Goal: Task Accomplishment & Management: Use online tool/utility

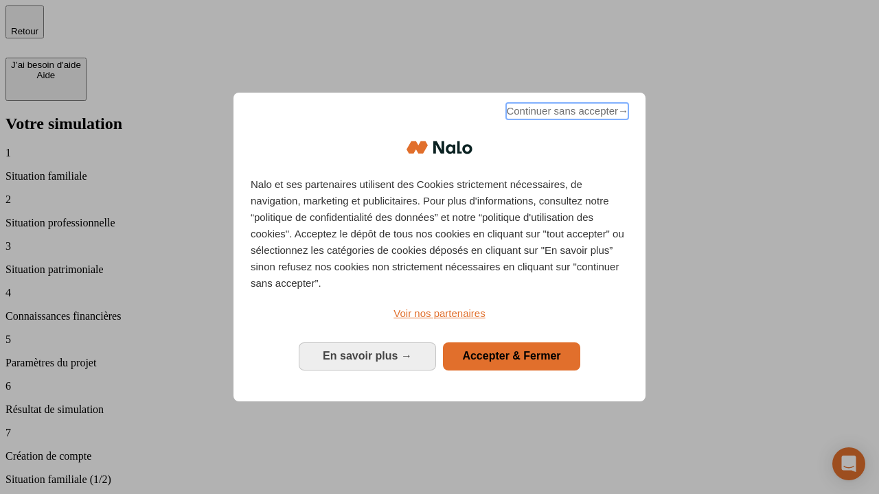
click at [566, 113] on span "Continuer sans accepter →" at bounding box center [567, 111] width 122 height 16
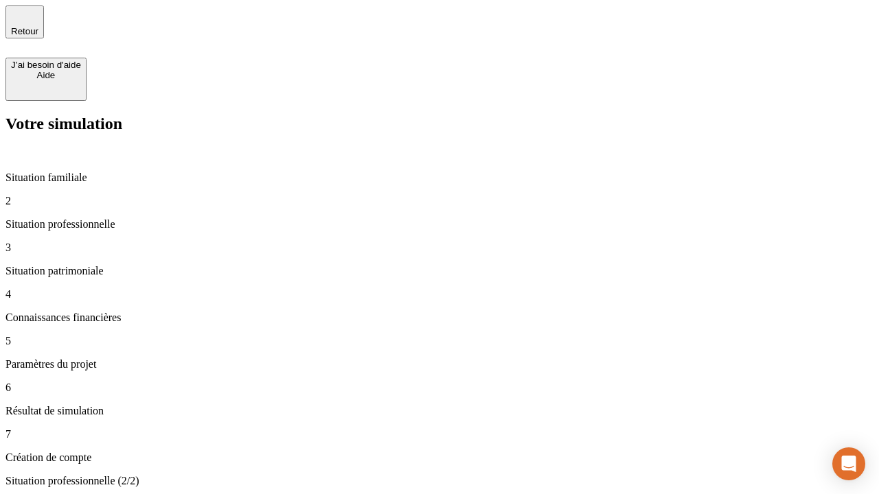
type input "30 000"
type input "1 000"
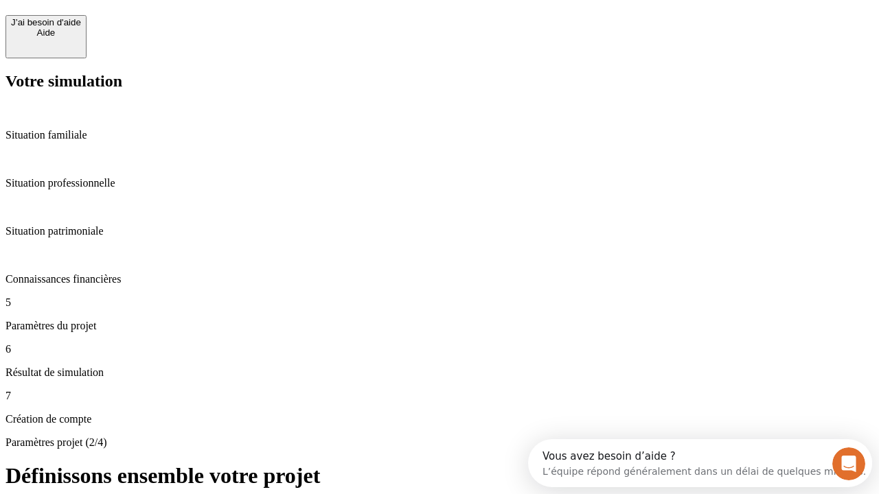
scroll to position [12, 0]
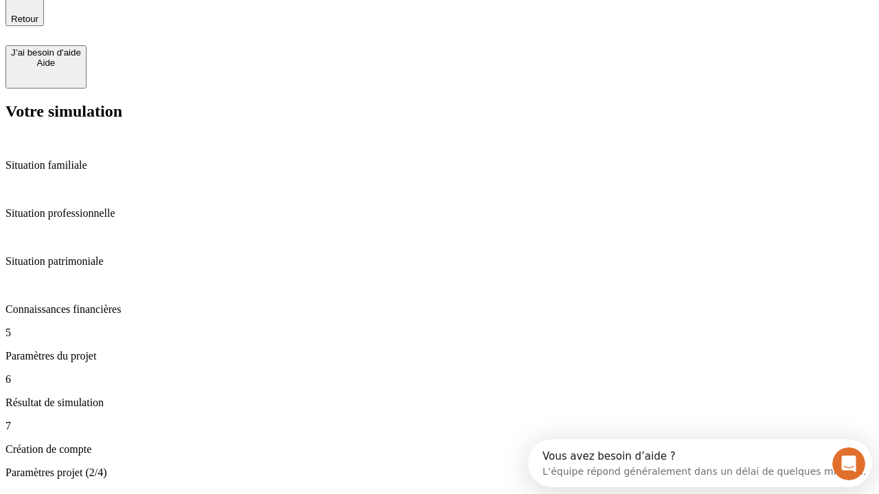
type input "40"
type input "200 000"
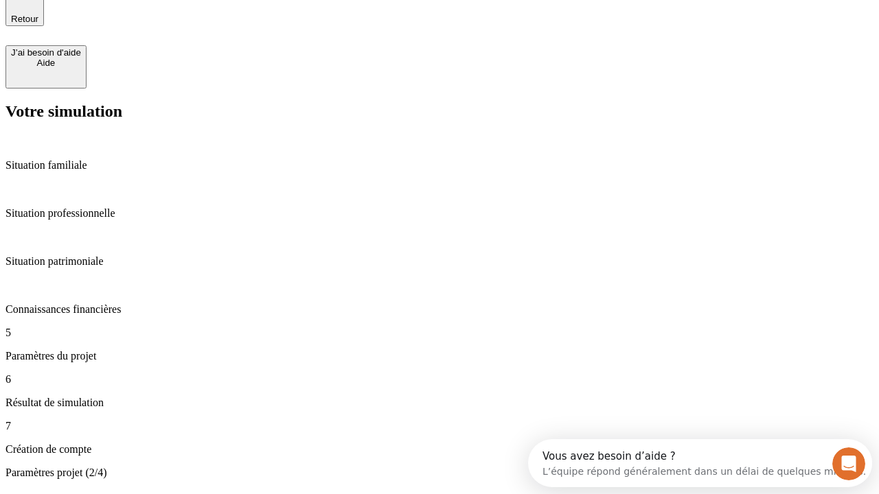
type input "640"
